Goal: Task Accomplishment & Management: Manage account settings

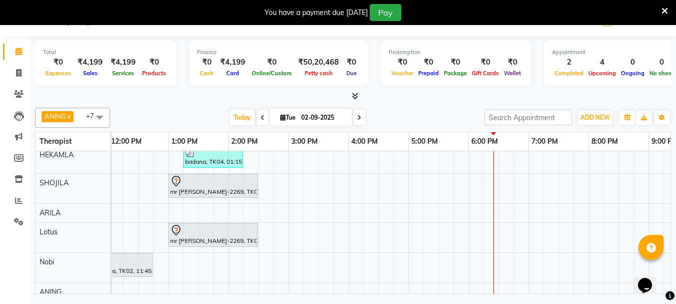
scroll to position [70, 0]
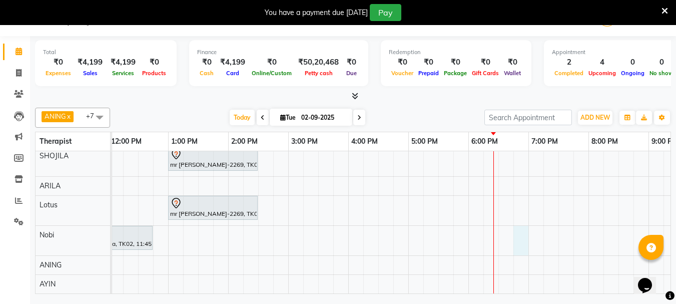
click at [514, 221] on div "[PERSON_NAME] Guru-672, TK01, 10:45 AM-11:45 AM, Aroma Thai [ 60 Min ] [PERSON_…" at bounding box center [378, 191] width 900 height 205
select select "76520"
select select "1125"
select select "tentative"
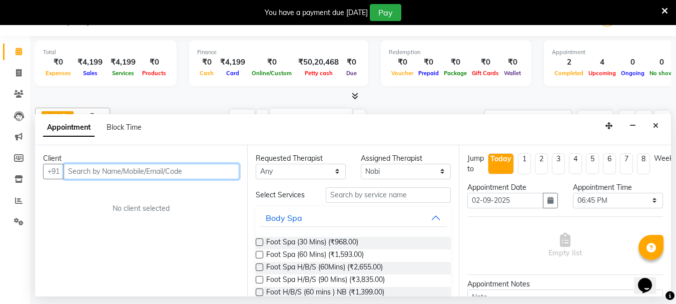
click at [90, 168] on input "text" at bounding box center [152, 172] width 176 height 16
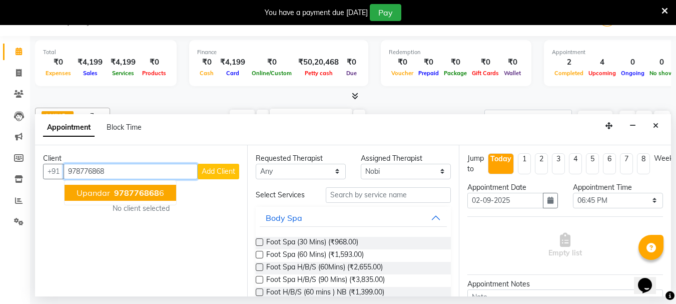
click at [82, 197] on span "upandar" at bounding box center [94, 193] width 34 height 10
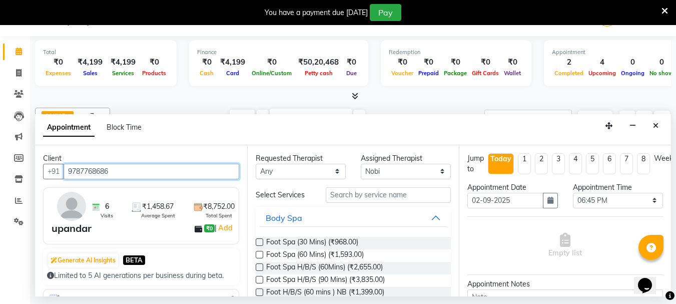
type input "9787768686"
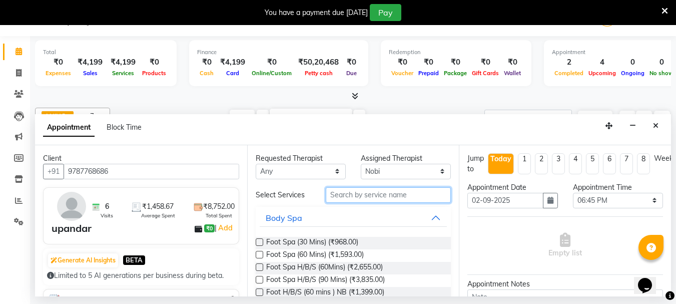
click at [354, 196] on input "text" at bounding box center [388, 195] width 125 height 16
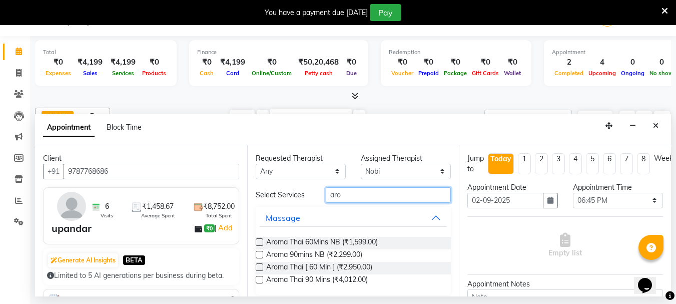
type input "aro"
click at [261, 240] on label at bounding box center [260, 242] width 8 height 8
click at [261, 240] on input "checkbox" at bounding box center [259, 243] width 7 height 7
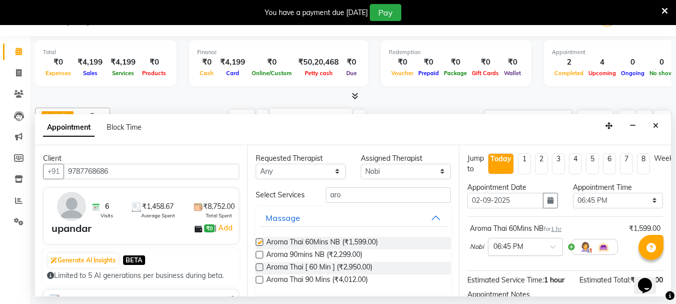
checkbox input "false"
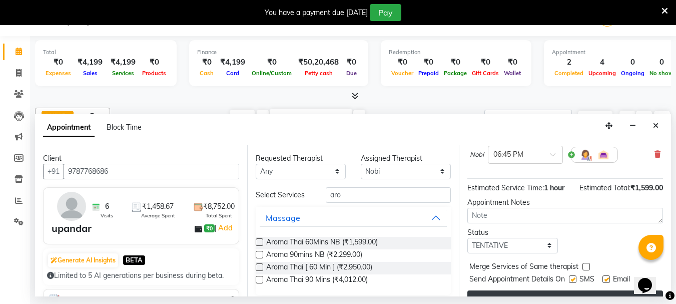
scroll to position [120, 0]
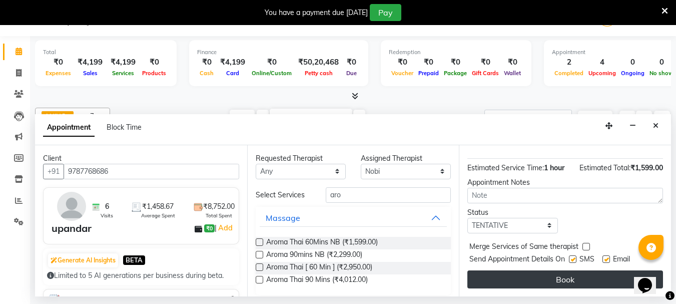
click at [538, 270] on button "Book" at bounding box center [565, 279] width 196 height 18
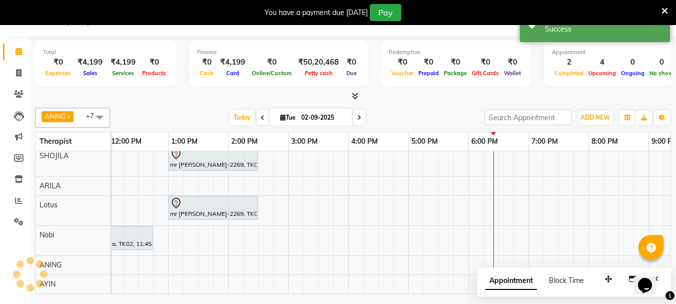
scroll to position [0, 0]
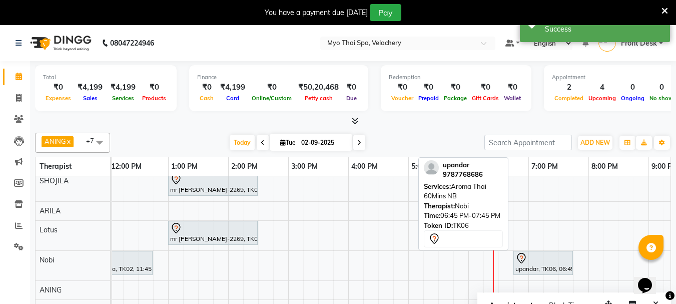
click at [550, 257] on div "upandar, TK06, 06:45 PM-07:45 PM, Aroma Thai 60Mins NB" at bounding box center [543, 262] width 58 height 21
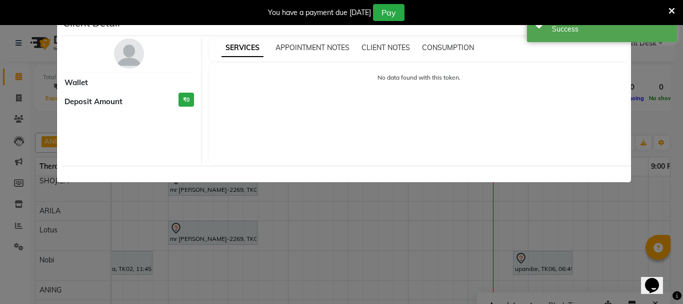
select select "7"
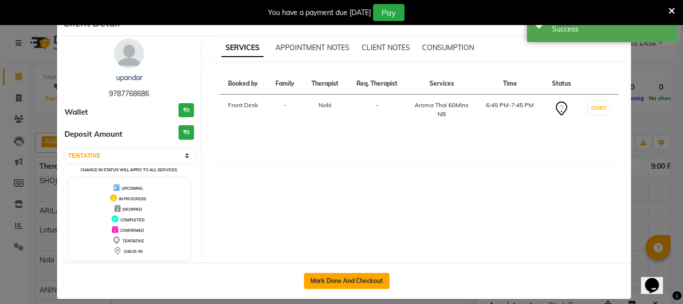
click at [345, 281] on button "Mark Done And Checkout" at bounding box center [347, 281] width 86 height 16
select select "service"
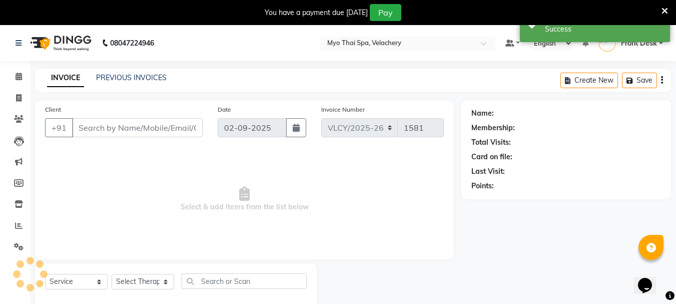
type input "9787768686"
select select "76520"
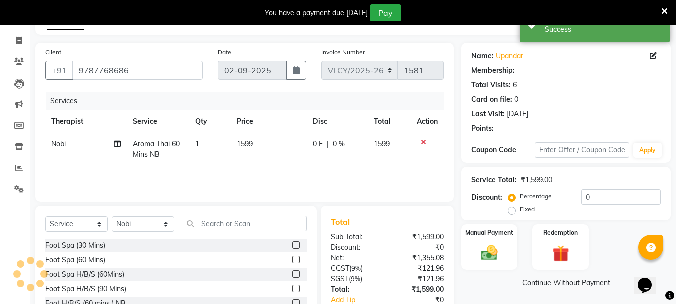
scroll to position [122, 0]
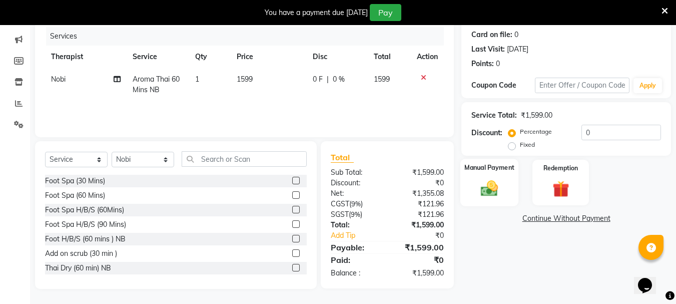
click at [496, 179] on img at bounding box center [489, 188] width 28 height 20
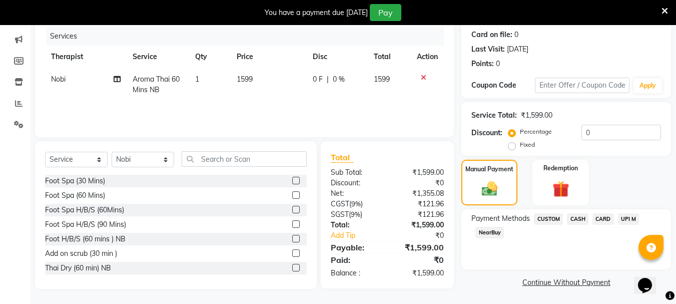
click at [631, 219] on span "UPI M" at bounding box center [629, 219] width 22 height 12
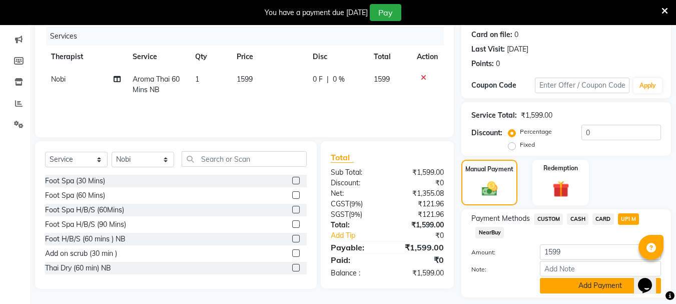
click at [553, 284] on button "Add Payment" at bounding box center [600, 286] width 121 height 16
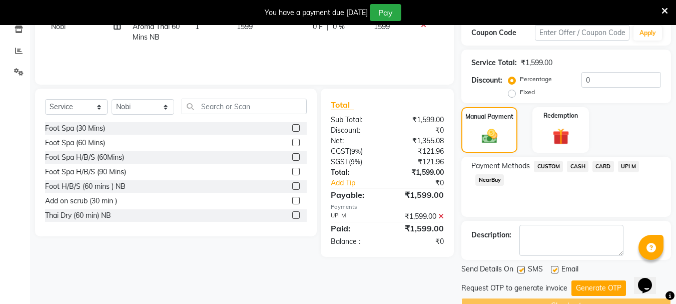
scroll to position [199, 0]
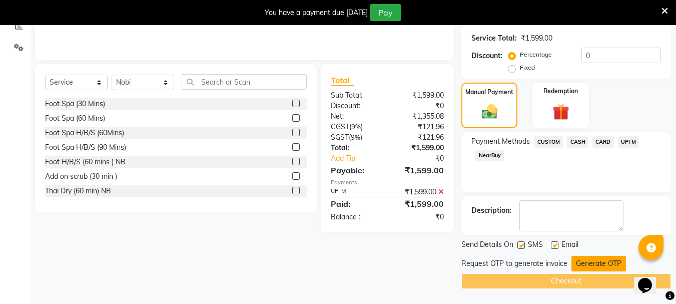
click at [587, 259] on button "Generate OTP" at bounding box center [598, 264] width 55 height 16
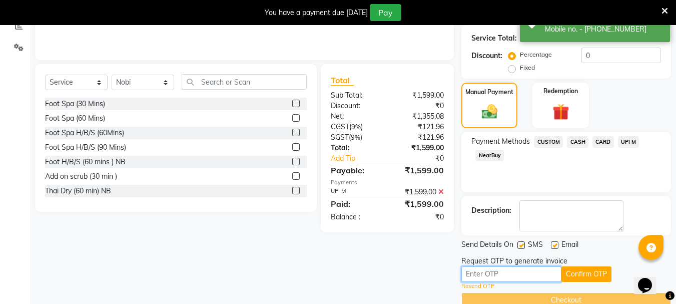
click at [488, 270] on input "text" at bounding box center [511, 274] width 100 height 16
click at [470, 276] on input "text" at bounding box center [511, 274] width 100 height 16
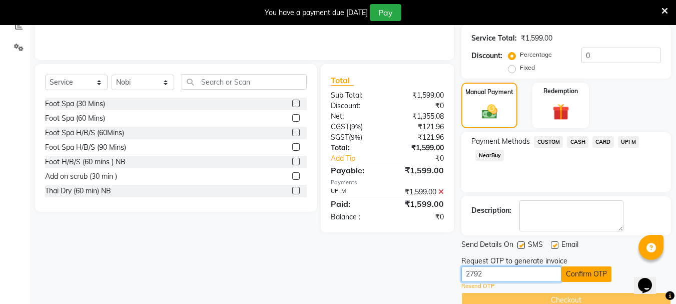
type input "2792"
click at [573, 272] on button "Confirm OTP" at bounding box center [586, 274] width 50 height 16
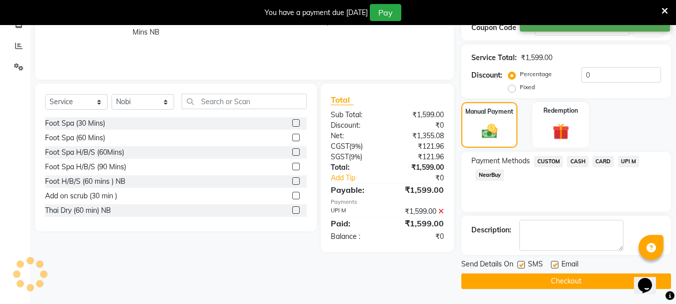
scroll to position [180, 0]
click at [548, 282] on button "Checkout" at bounding box center [566, 281] width 210 height 16
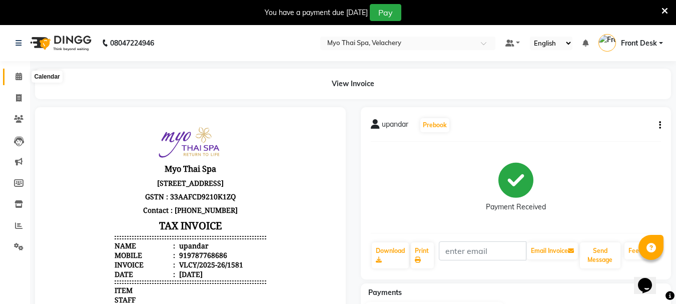
click at [21, 77] on icon at bounding box center [19, 77] width 7 height 8
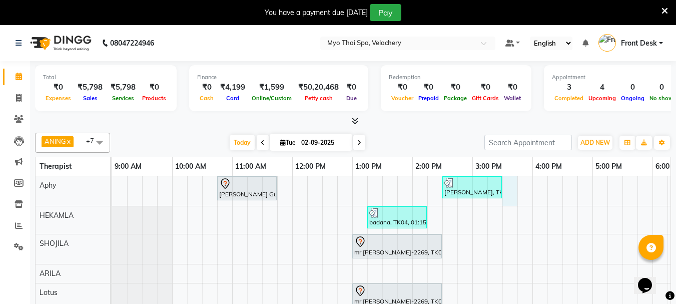
click at [507, 206] on td at bounding box center [509, 278] width 15 height 205
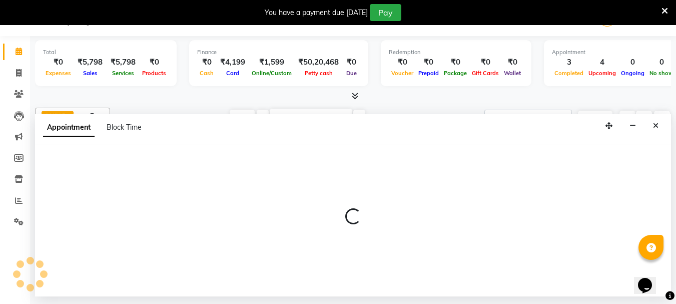
select select "13474"
select select "930"
select select "tentative"
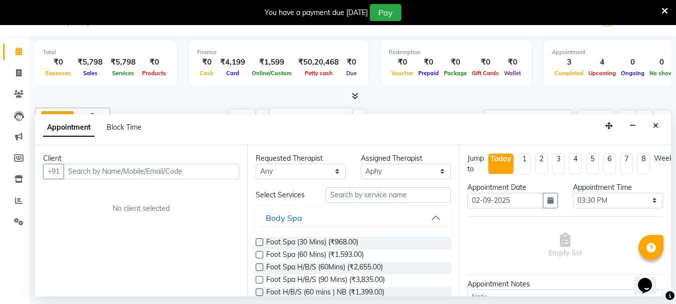
click at [156, 174] on input "text" at bounding box center [152, 172] width 176 height 16
type input "9952362399"
click at [209, 174] on span "Add Client" at bounding box center [219, 171] width 34 height 9
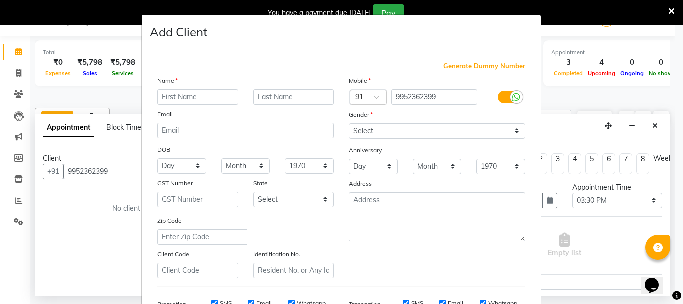
click at [178, 99] on input "text" at bounding box center [198, 97] width 81 height 16
type input "vinod"
click at [509, 133] on select "Select [DEMOGRAPHIC_DATA] [DEMOGRAPHIC_DATA] Other Prefer Not To Say" at bounding box center [437, 131] width 177 height 16
select select "[DEMOGRAPHIC_DATA]"
click at [349, 123] on select "Select [DEMOGRAPHIC_DATA] [DEMOGRAPHIC_DATA] Other Prefer Not To Say" at bounding box center [437, 131] width 177 height 16
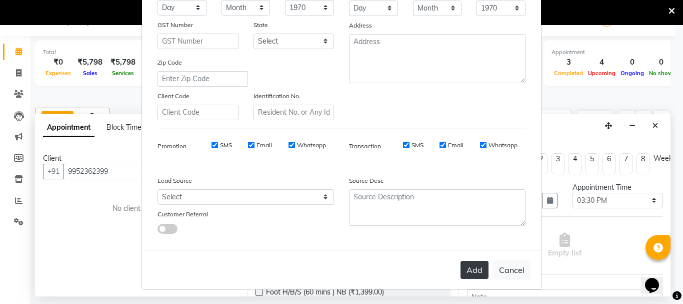
click at [467, 272] on button "Add" at bounding box center [475, 270] width 28 height 18
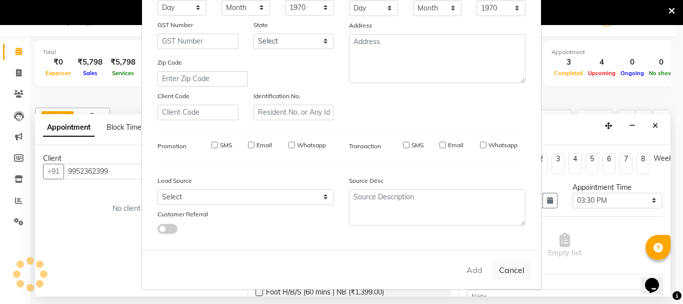
select select
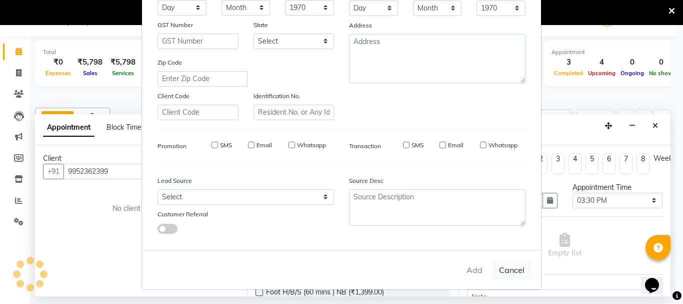
select select
checkbox input "false"
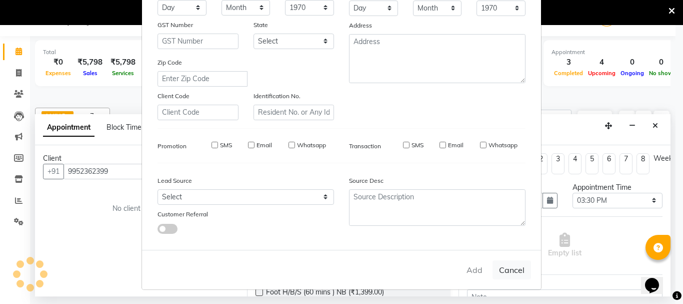
checkbox input "false"
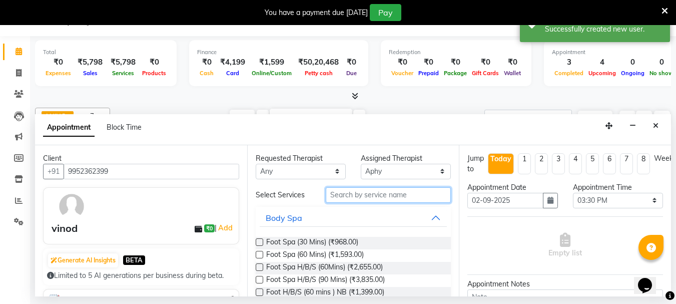
click at [339, 196] on input "text" at bounding box center [388, 195] width 125 height 16
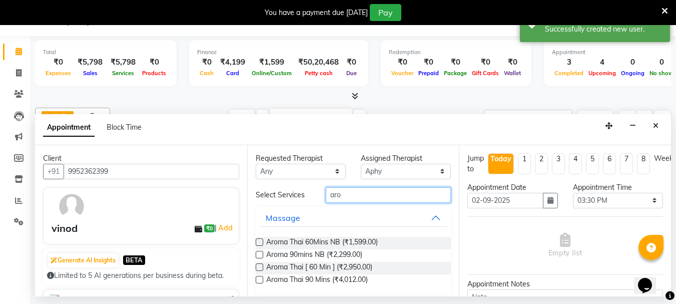
type input "aro"
click at [258, 264] on label at bounding box center [260, 267] width 8 height 8
click at [258, 265] on input "checkbox" at bounding box center [259, 268] width 7 height 7
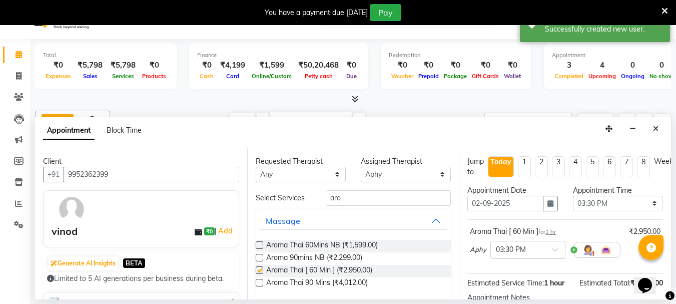
checkbox input "false"
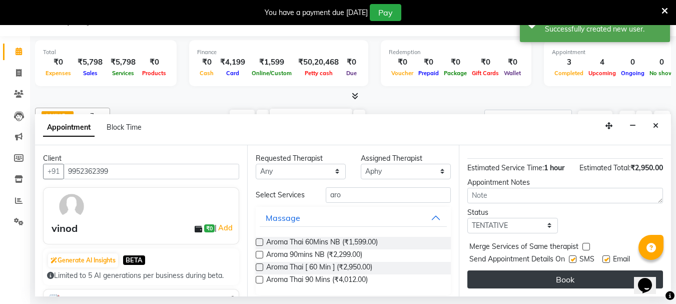
scroll to position [120, 0]
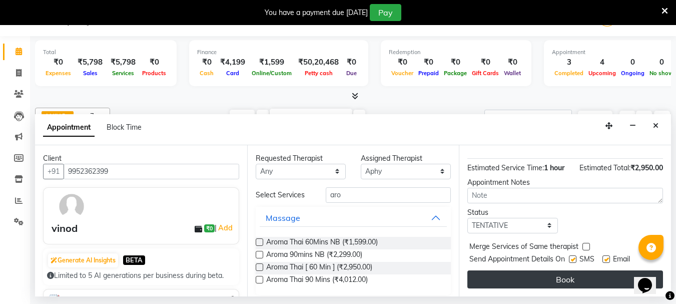
click at [563, 276] on button "Book" at bounding box center [565, 279] width 196 height 18
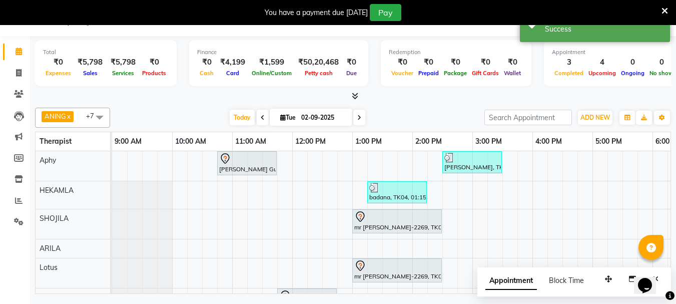
scroll to position [0, 0]
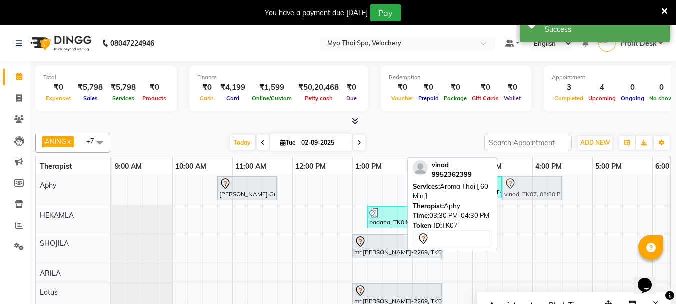
drag, startPoint x: 522, startPoint y: 185, endPoint x: 526, endPoint y: 201, distance: 15.9
click at [526, 201] on div "[PERSON_NAME] Guru-672, TK01, 10:45 AM-11:45 AM, Aroma Thai [ 60 Min ] [PERSON_…" at bounding box center [562, 278] width 900 height 205
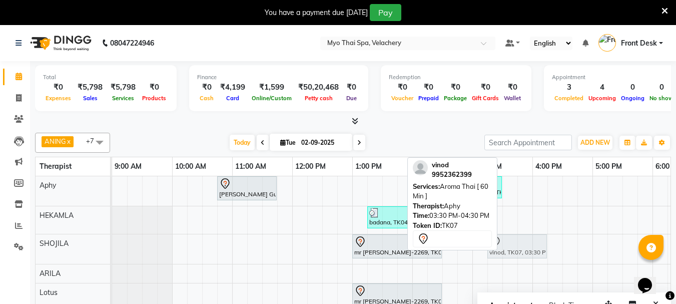
drag, startPoint x: 514, startPoint y: 182, endPoint x: 506, endPoint y: 233, distance: 51.7
click at [505, 242] on tbody "[PERSON_NAME] Guru-672, TK01, 10:45 AM-11:45 AM, Aroma Thai [ 60 Min ] [PERSON_…" at bounding box center [562, 278] width 900 height 205
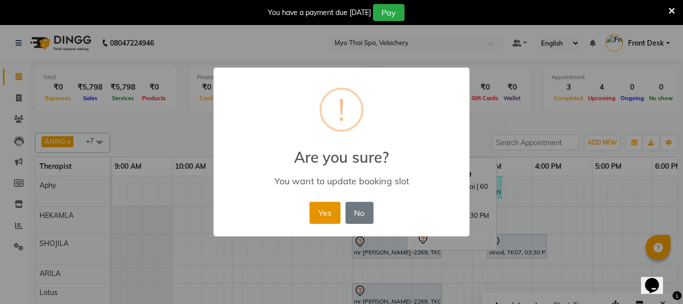
click at [327, 209] on button "Yes" at bounding box center [325, 213] width 31 height 22
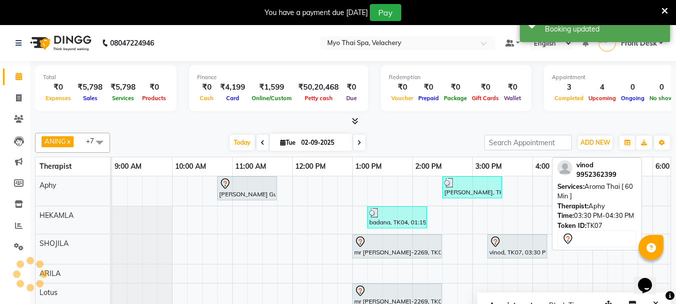
click at [507, 249] on div "vinod, TK07, 03:30 PM-04:30 PM, Aroma Thai [ 60 Min ]" at bounding box center [517, 246] width 58 height 21
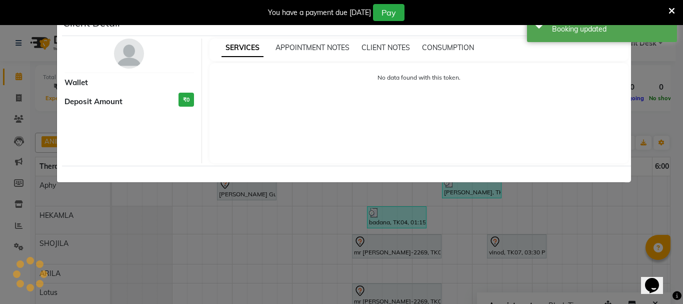
click at [417, 127] on div "No data found with this token." at bounding box center [420, 113] width 420 height 100
click at [483, 126] on div "No data found with this token." at bounding box center [420, 113] width 420 height 100
click at [613, 31] on div "Booking updated" at bounding box center [611, 29] width 118 height 11
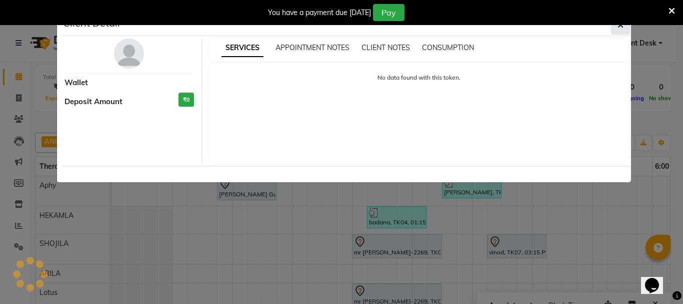
drag, startPoint x: 624, startPoint y: 35, endPoint x: 620, endPoint y: 28, distance: 8.5
click at [621, 31] on div "Client Detail" at bounding box center [346, 26] width 569 height 22
click at [620, 28] on icon "button" at bounding box center [621, 25] width 6 height 8
select select "7"
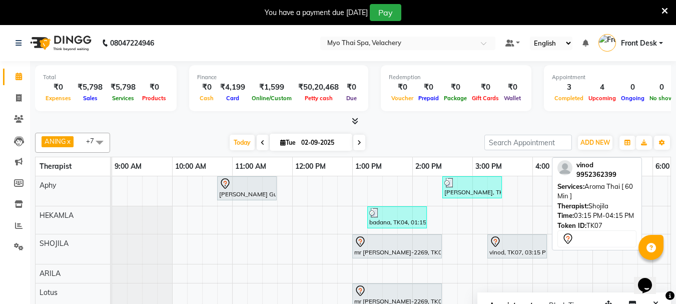
click at [510, 247] on div "vinod, TK07, 03:15 PM-04:15 PM, Aroma Thai [ 60 Min ]" at bounding box center [517, 246] width 58 height 21
select select "7"
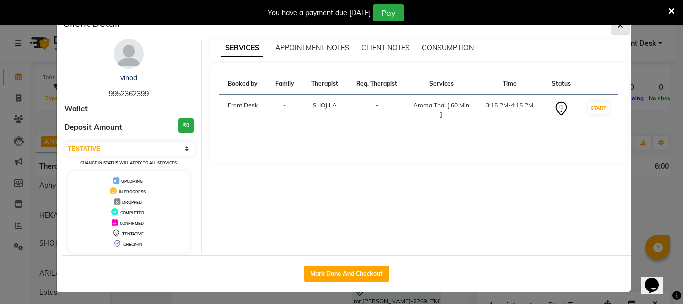
click at [618, 30] on span "button" at bounding box center [621, 25] width 6 height 10
